Goal: Transaction & Acquisition: Purchase product/service

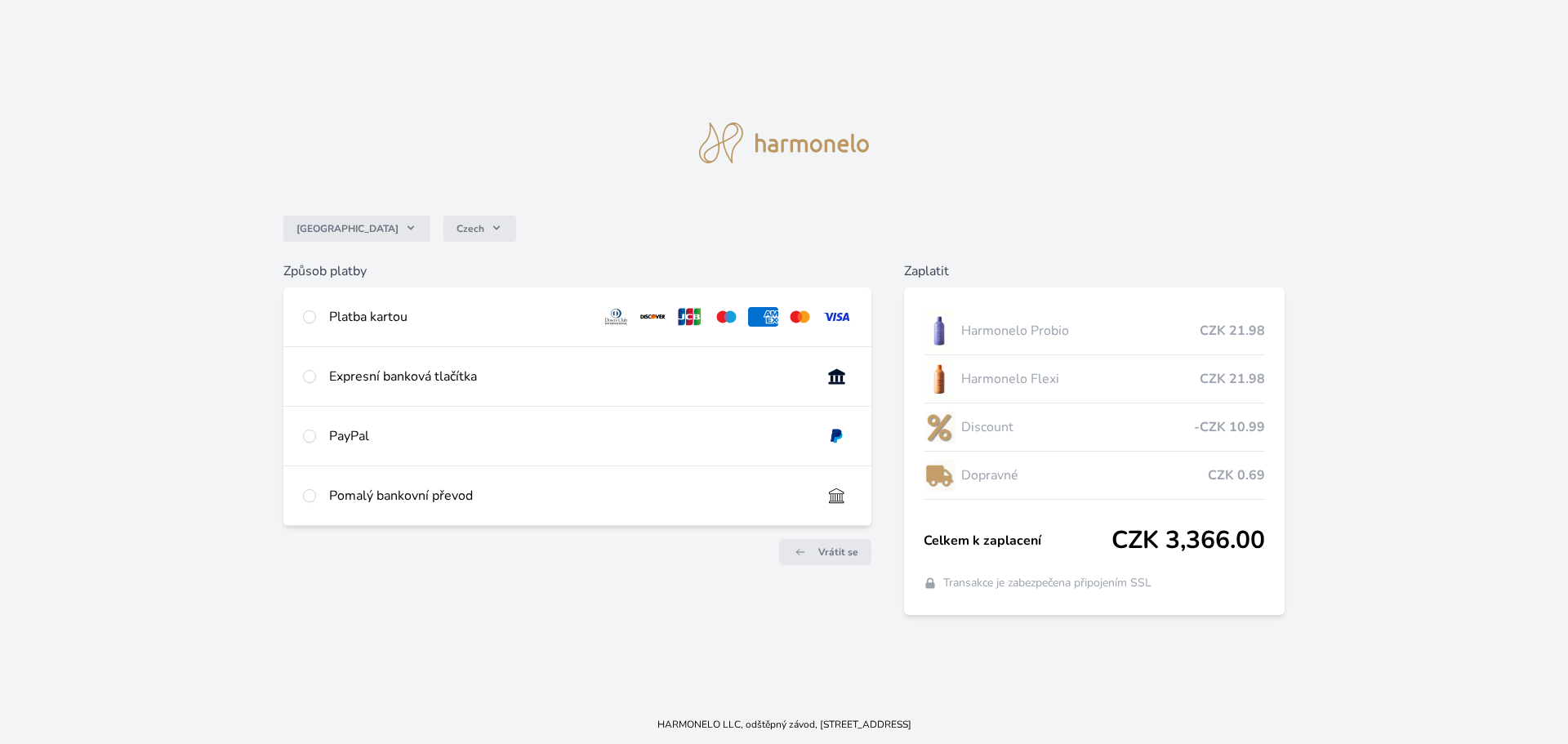
click at [354, 374] on div "Expresní banková tlačítka" at bounding box center [568, 376] width 480 height 20
radio input "true"
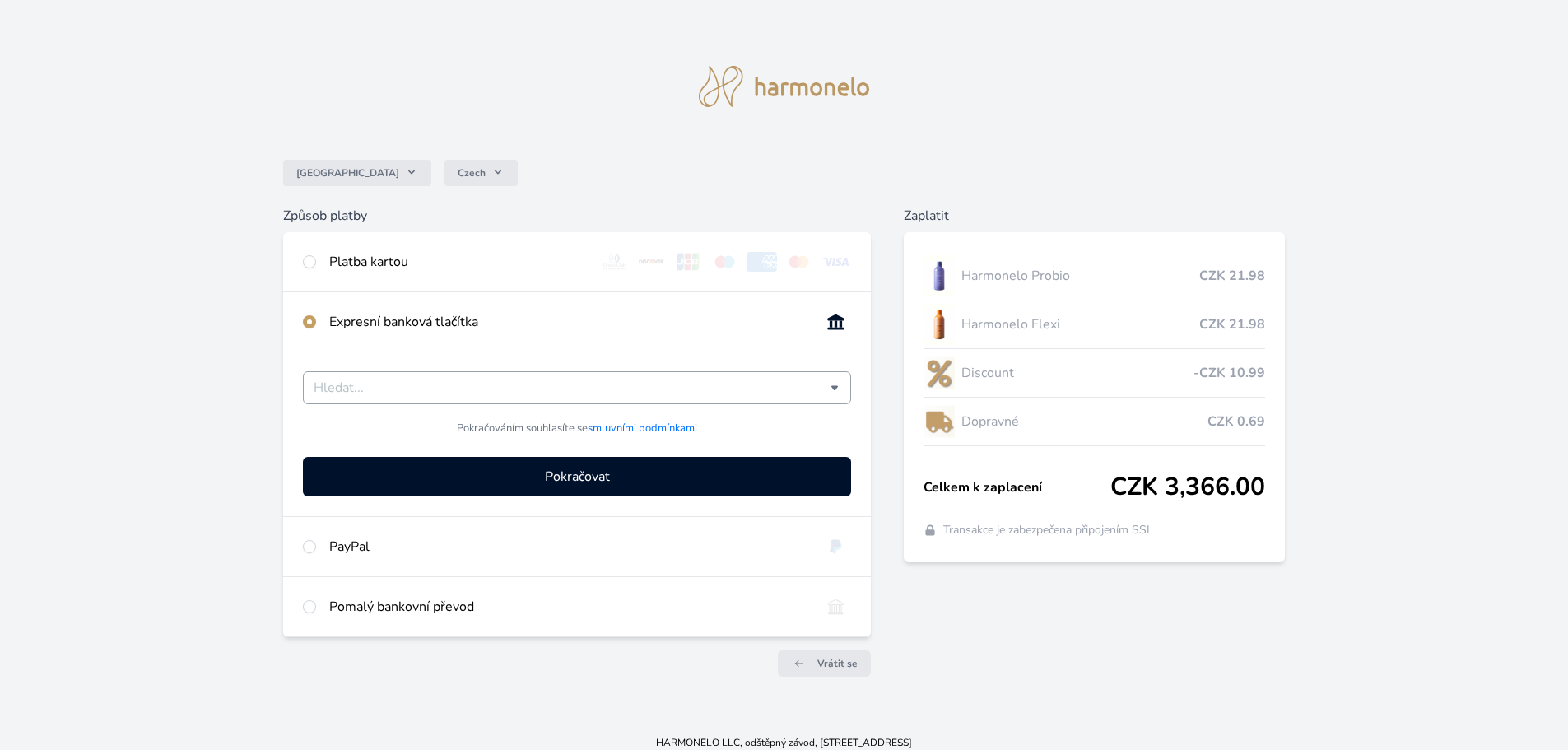
click at [365, 383] on input "Česká spořitelna Komerční banka mTransfer Fio banka Moneta Money Bank Raiffeise…" at bounding box center [572, 387] width 517 height 20
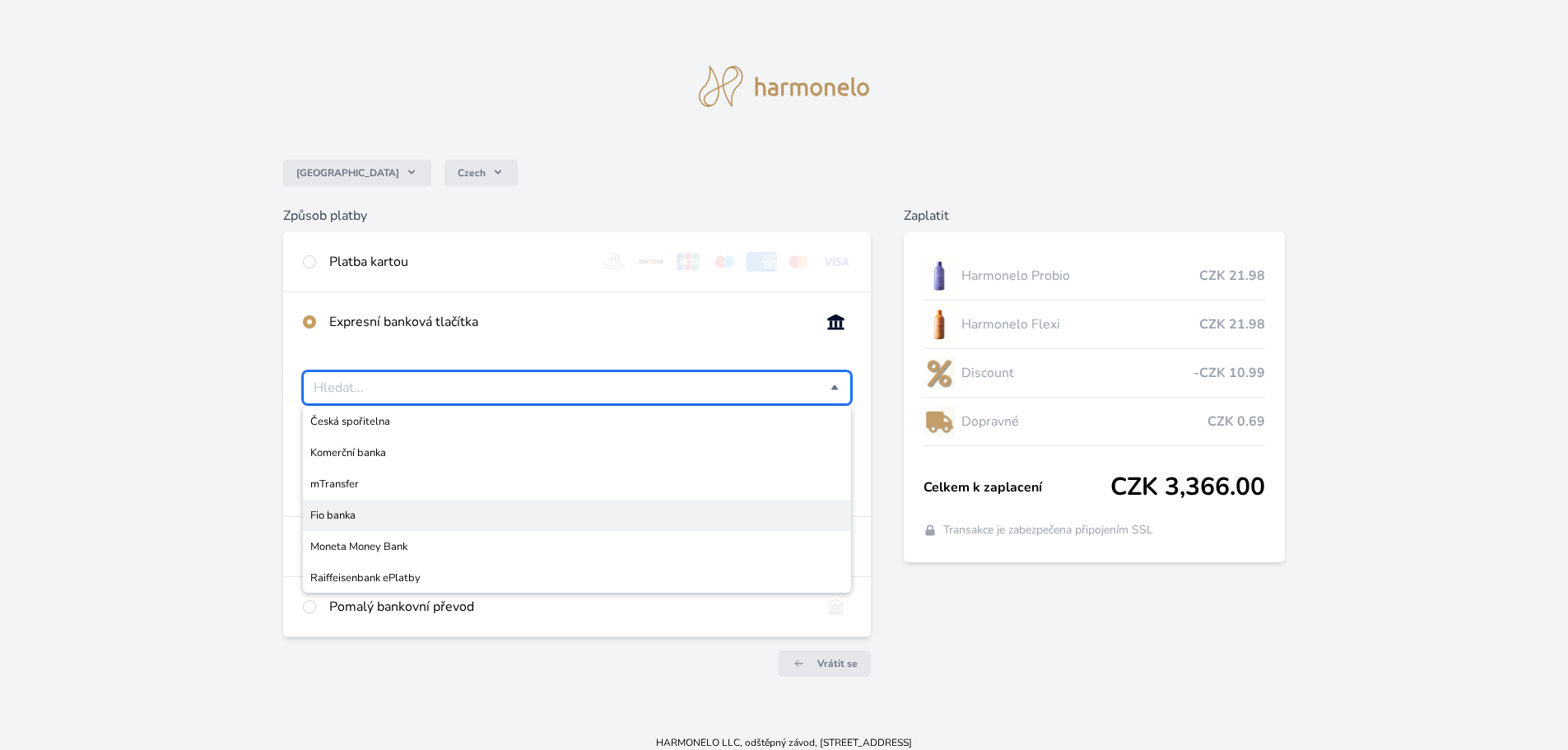
click at [368, 516] on span "Fio banka" at bounding box center [577, 514] width 533 height 16
type input "Fio banka"
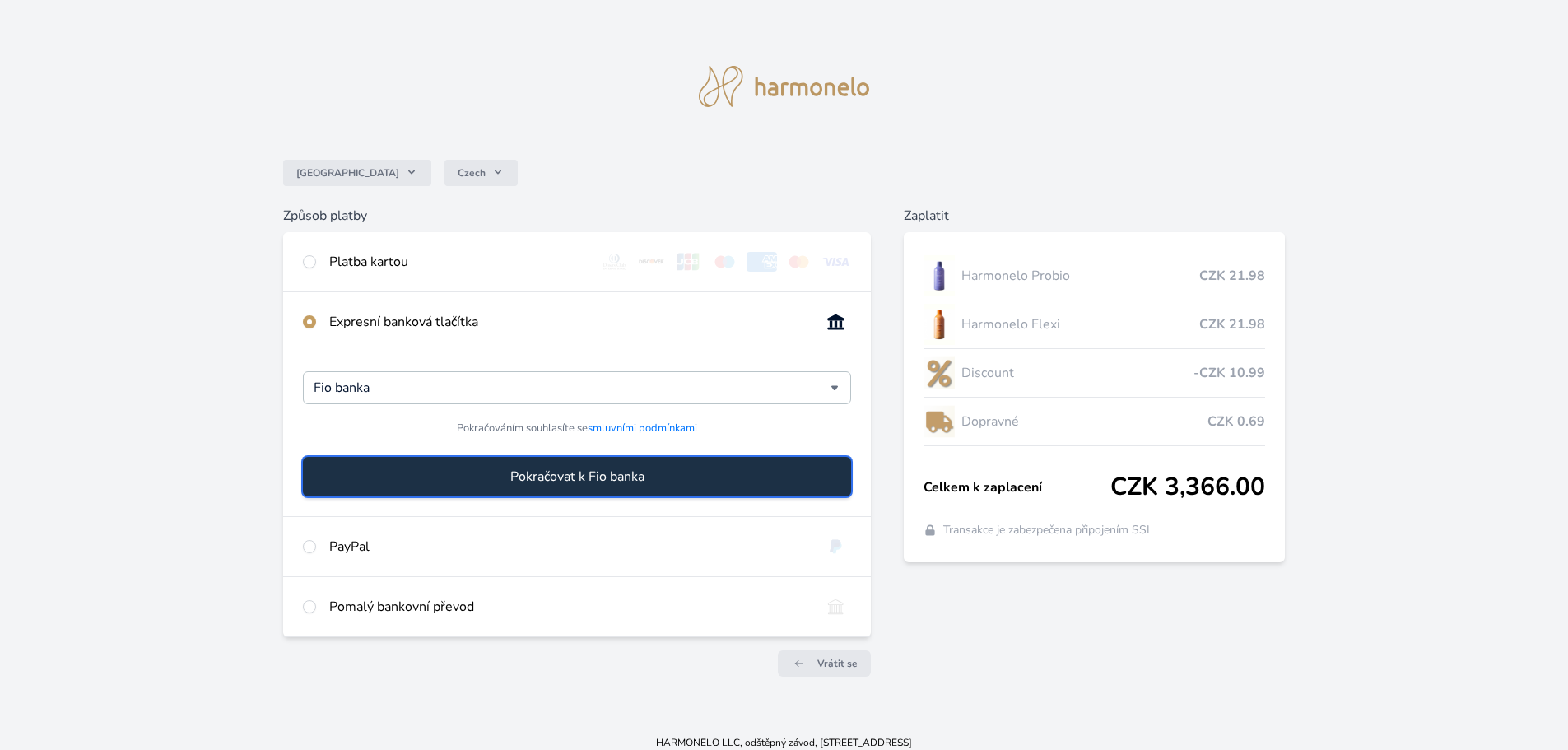
click at [585, 481] on span "Pokračovat k Fio banka" at bounding box center [578, 476] width 134 height 20
